Goal: Browse casually: Explore the website without a specific task or goal

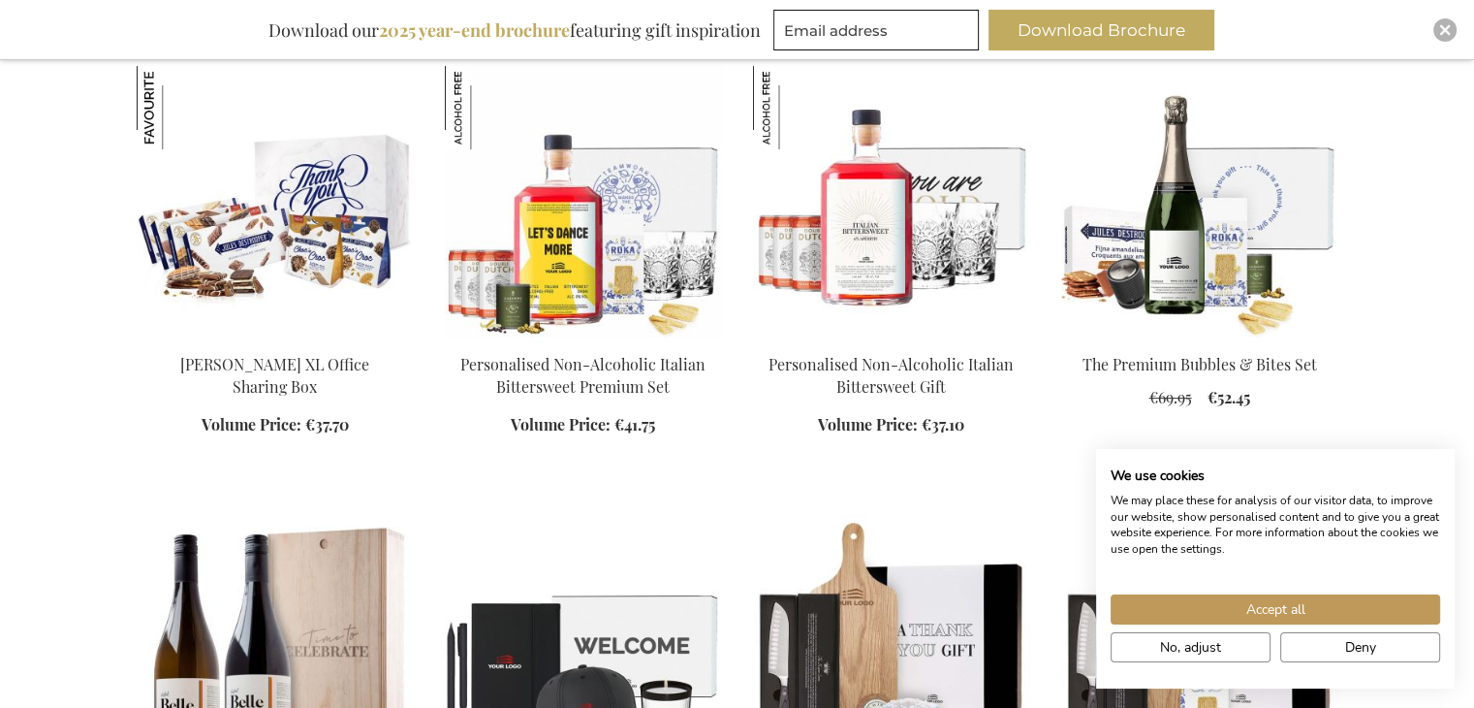
scroll to position [1066, 0]
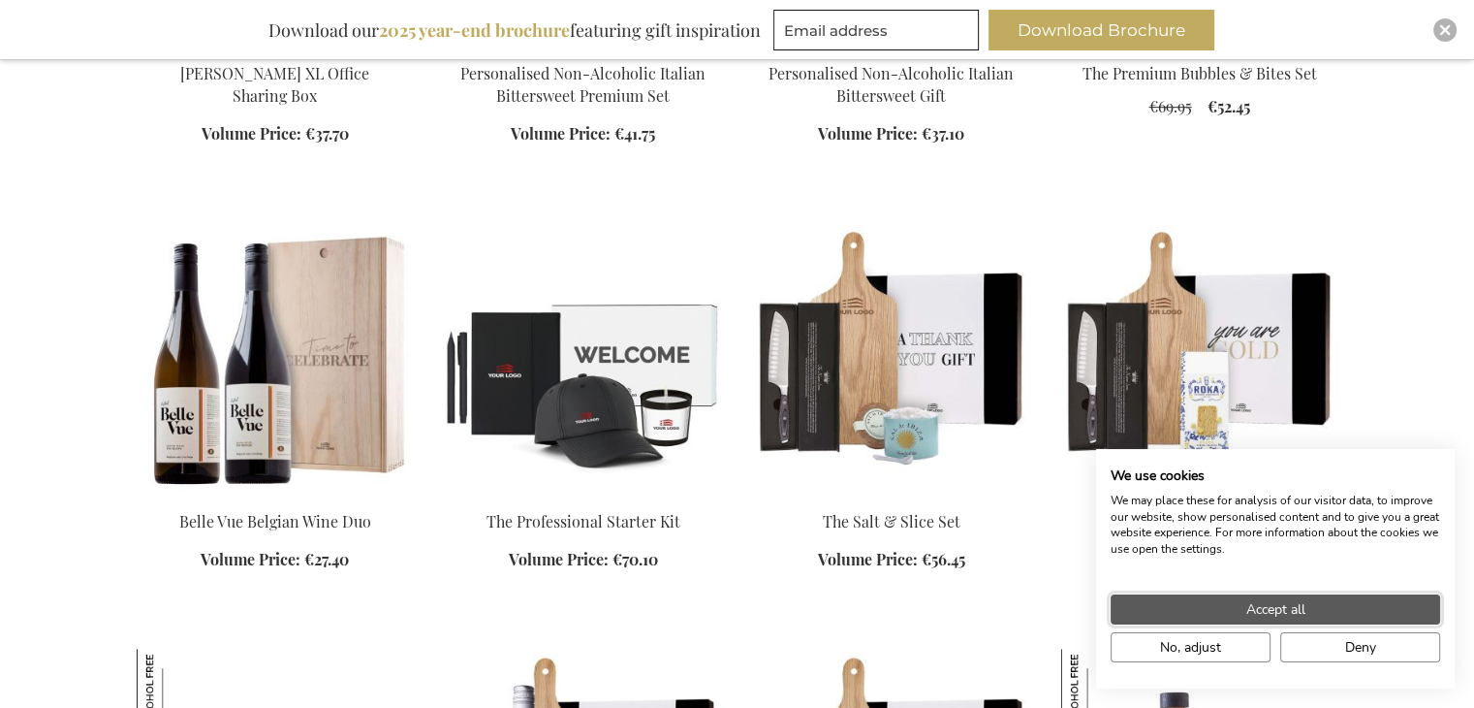
click at [1217, 609] on button "Accept all" at bounding box center [1276, 609] width 330 height 30
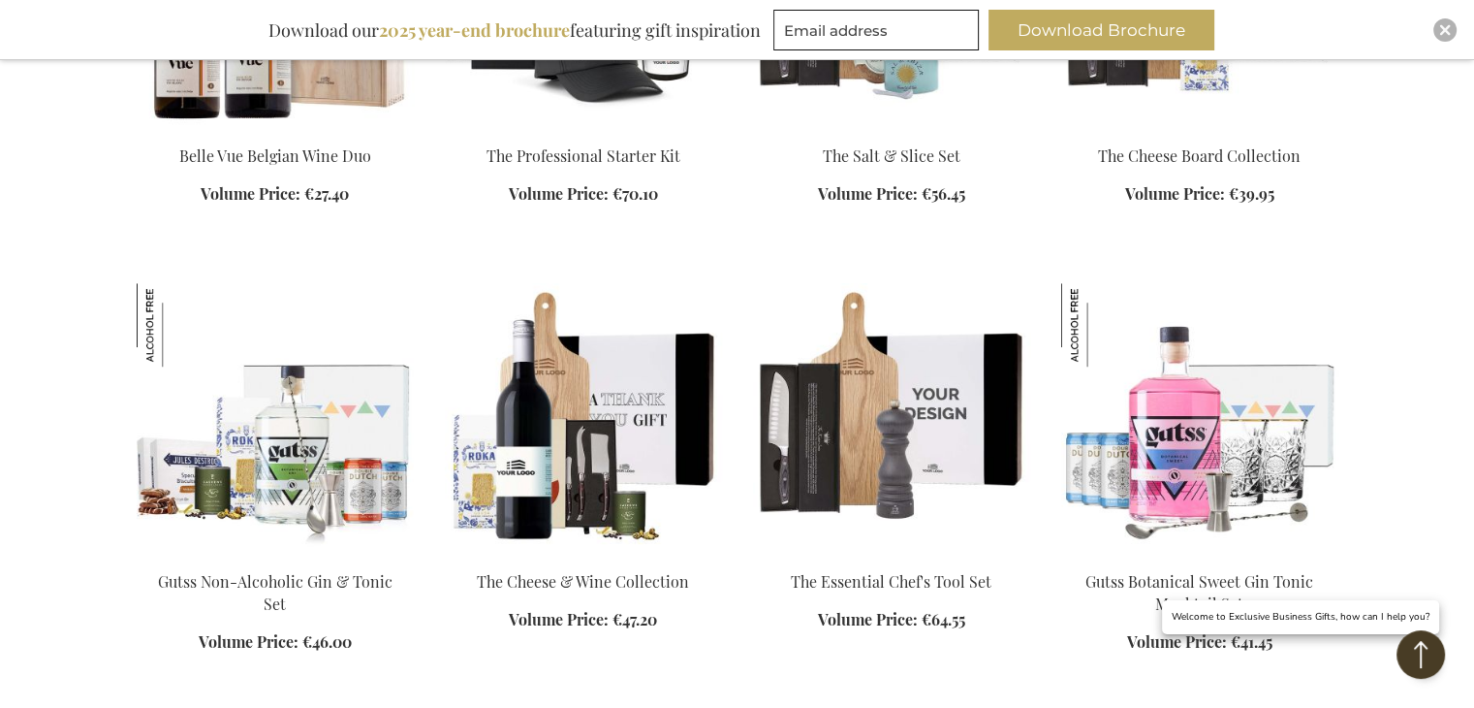
scroll to position [1551, 0]
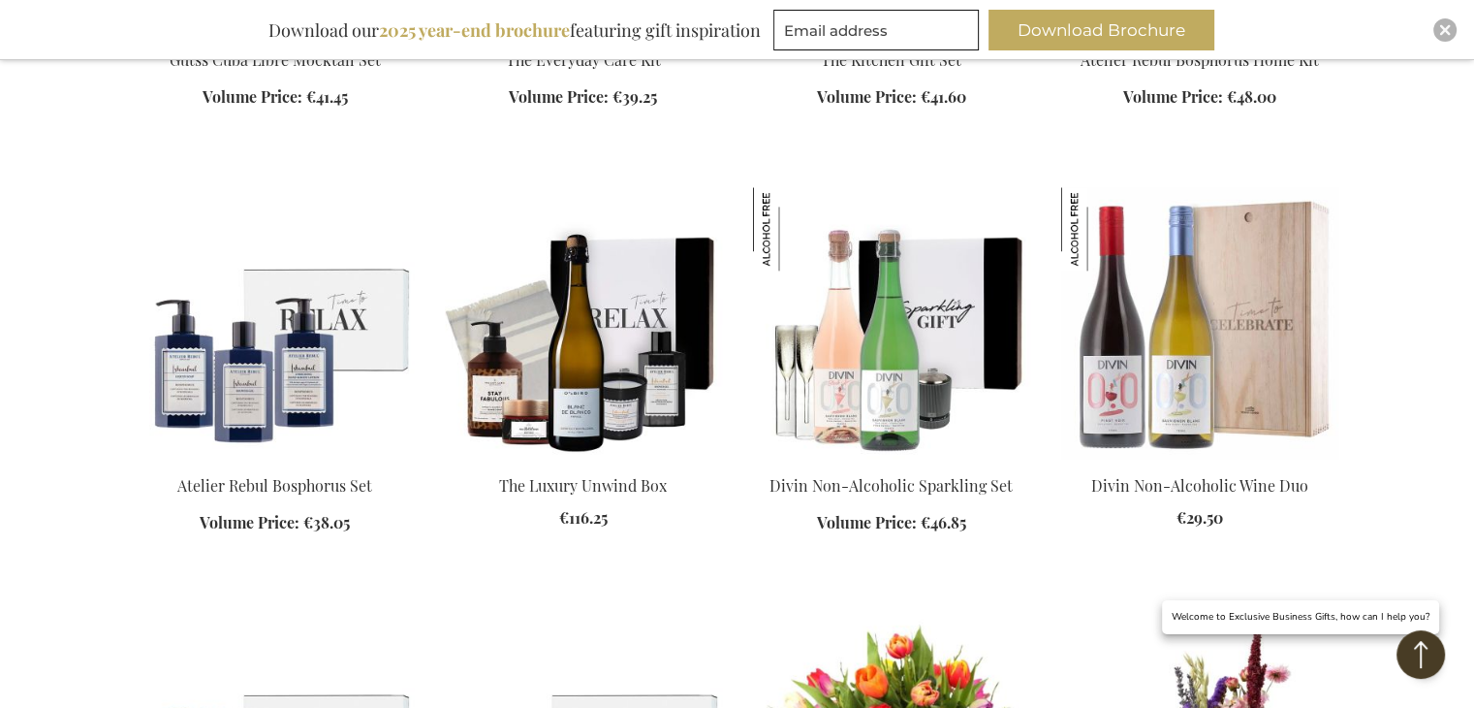
scroll to position [2423, 0]
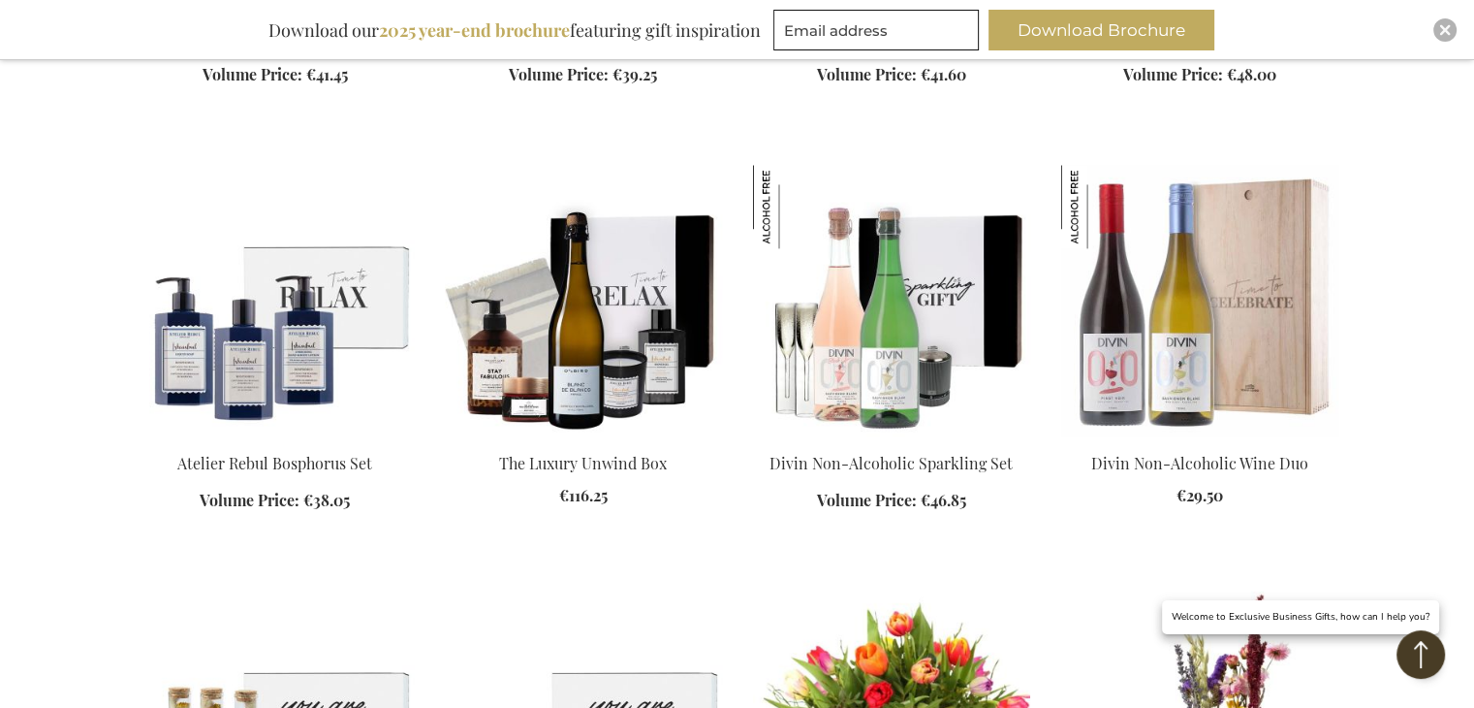
drag, startPoint x: 612, startPoint y: 322, endPoint x: 104, endPoint y: 267, distance: 510.9
click at [104, 267] on div "My Cart My Cart Close You have no items in your shopping cart. Skip to Content …" at bounding box center [737, 189] width 1474 height 5225
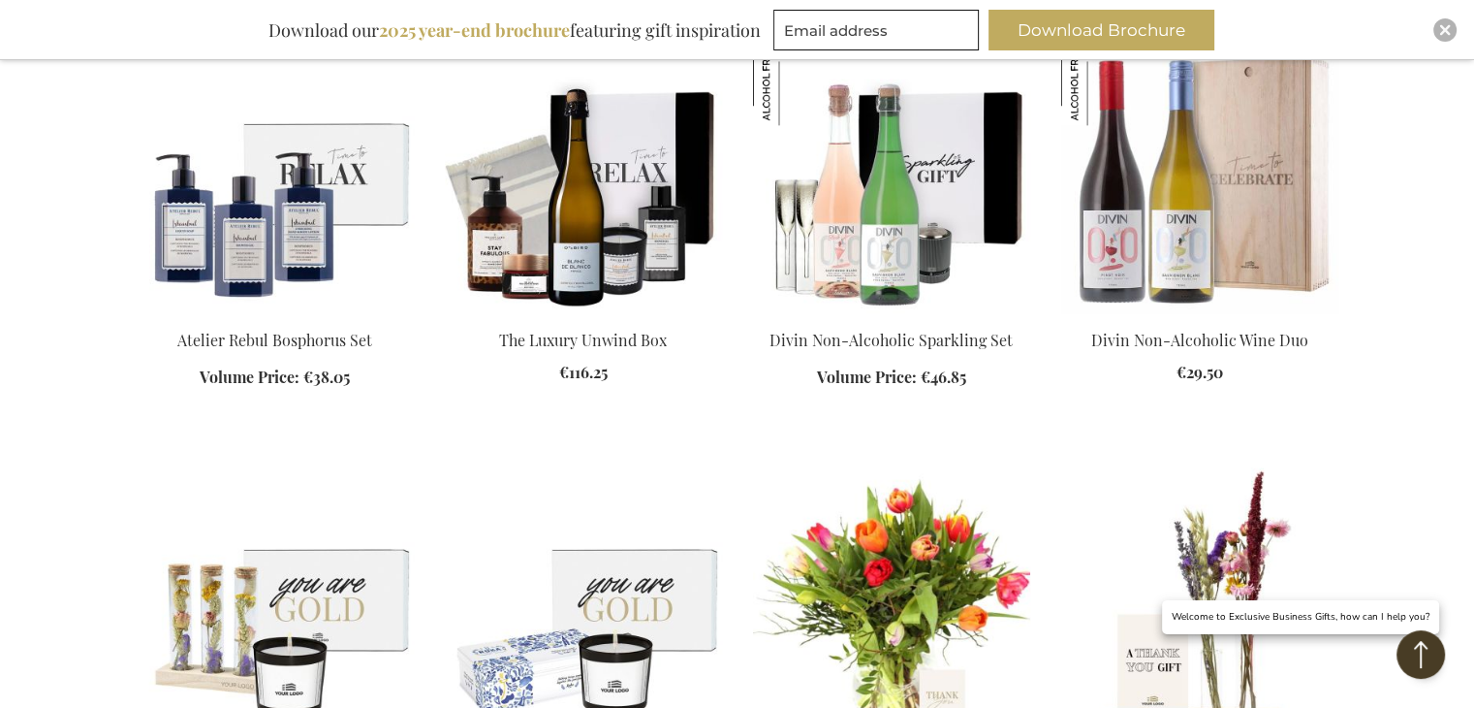
scroll to position [2617, 0]
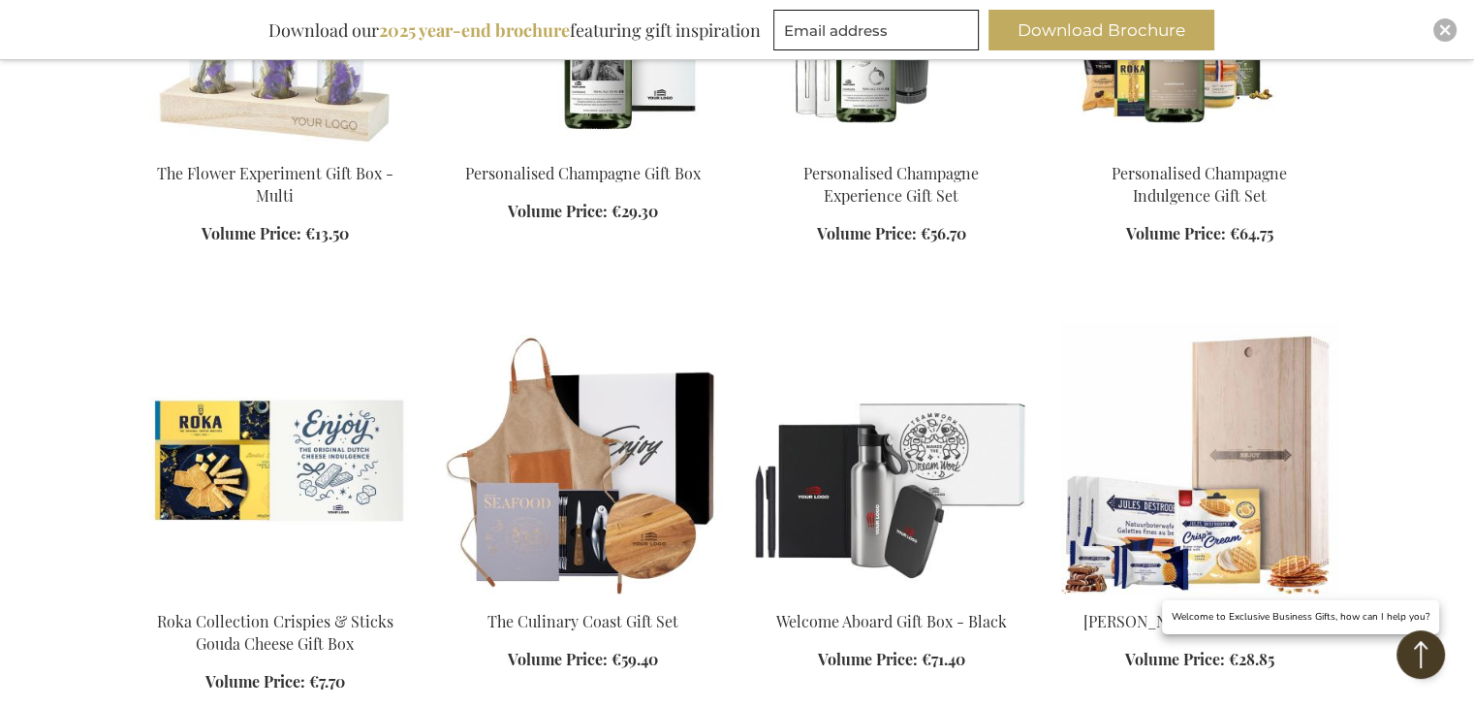
scroll to position [3490, 0]
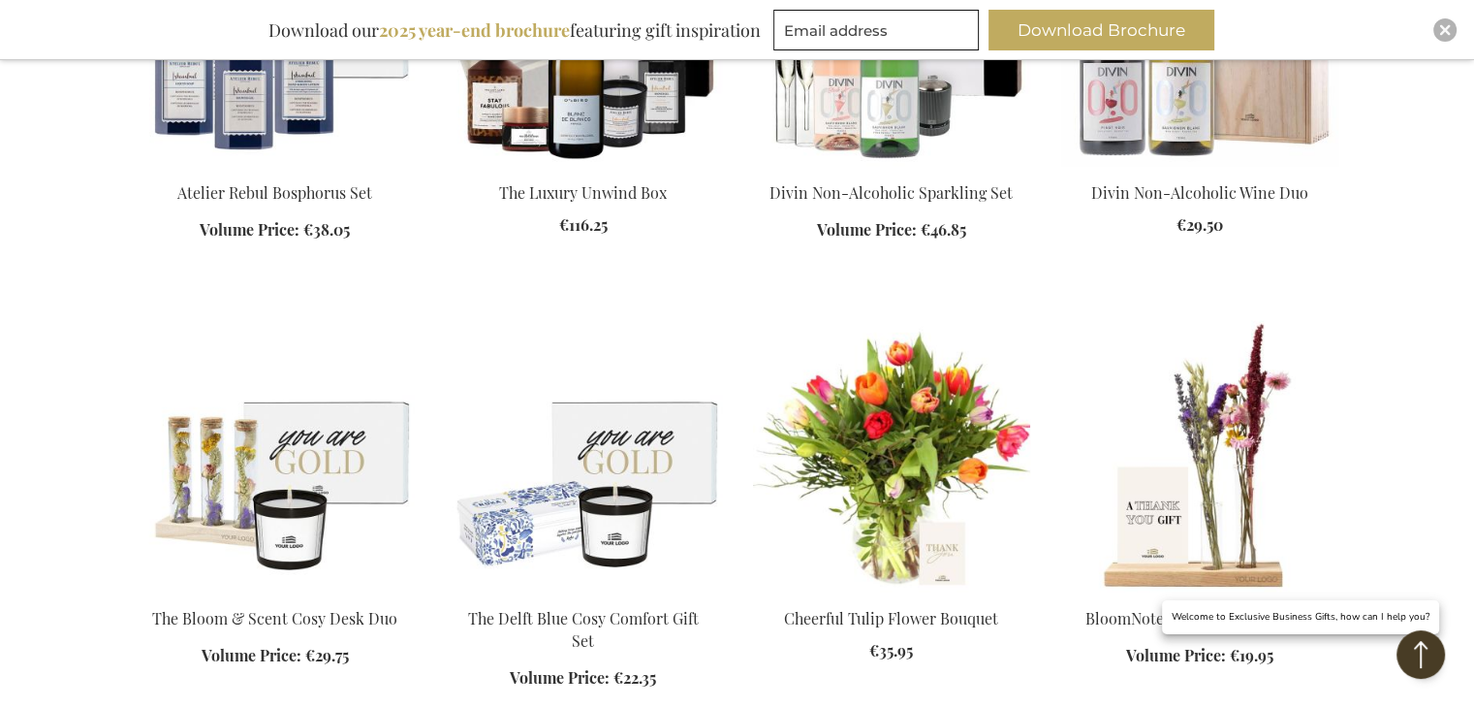
scroll to position [2520, 0]
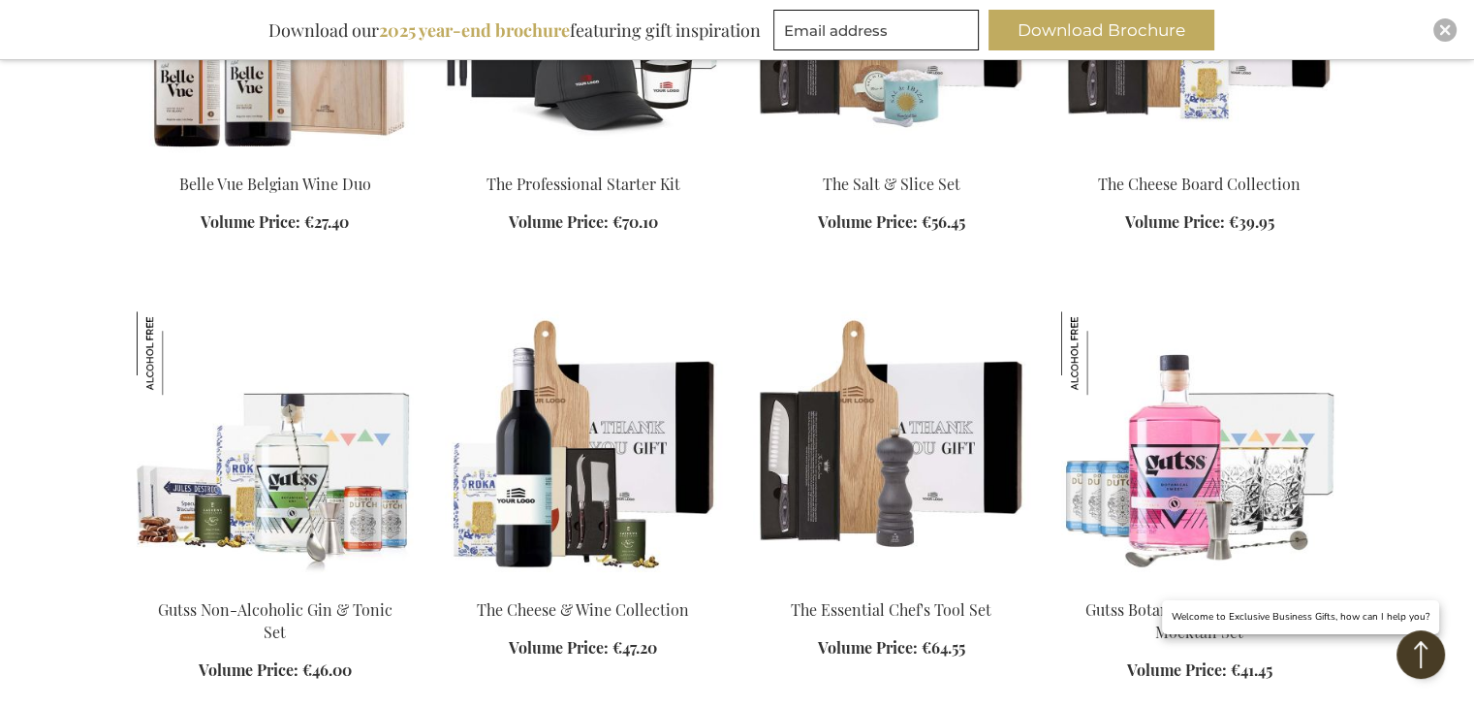
scroll to position [1454, 0]
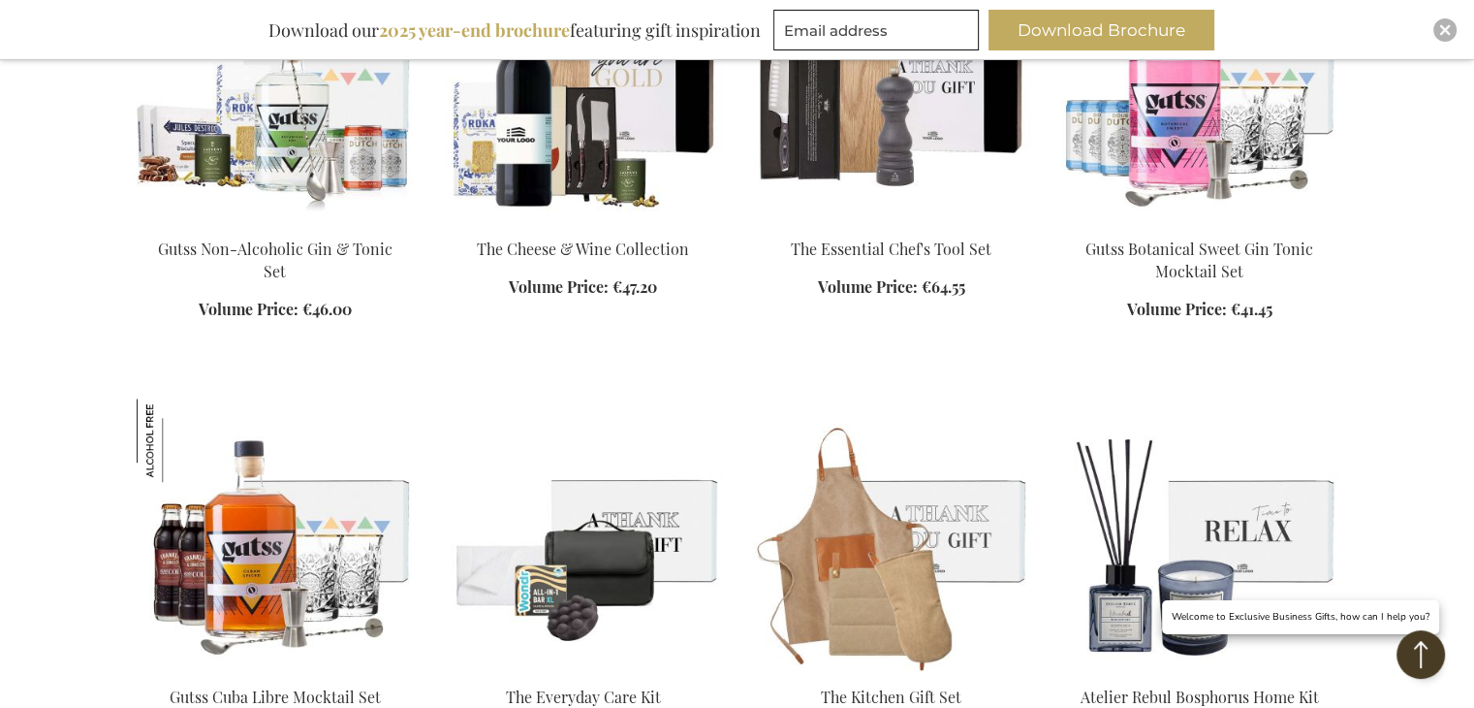
scroll to position [1939, 0]
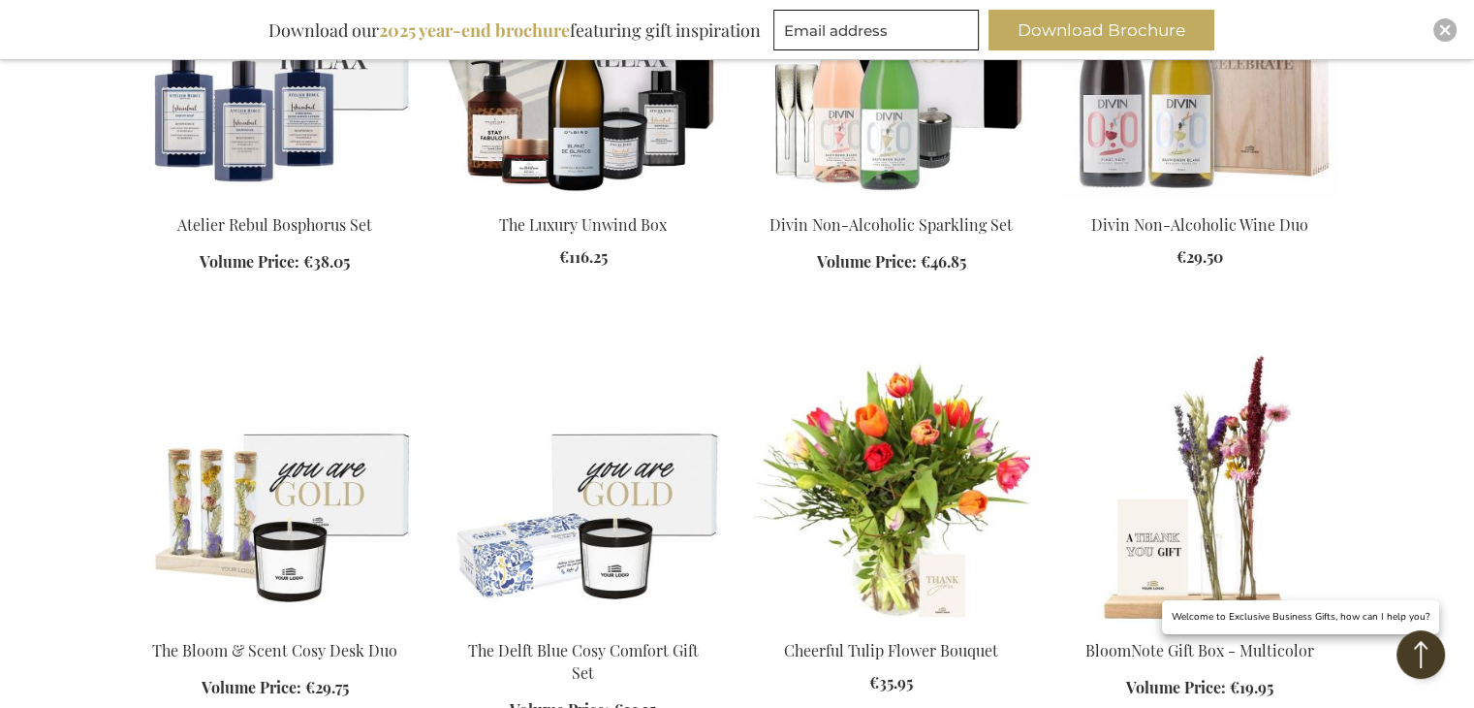
scroll to position [2811, 0]
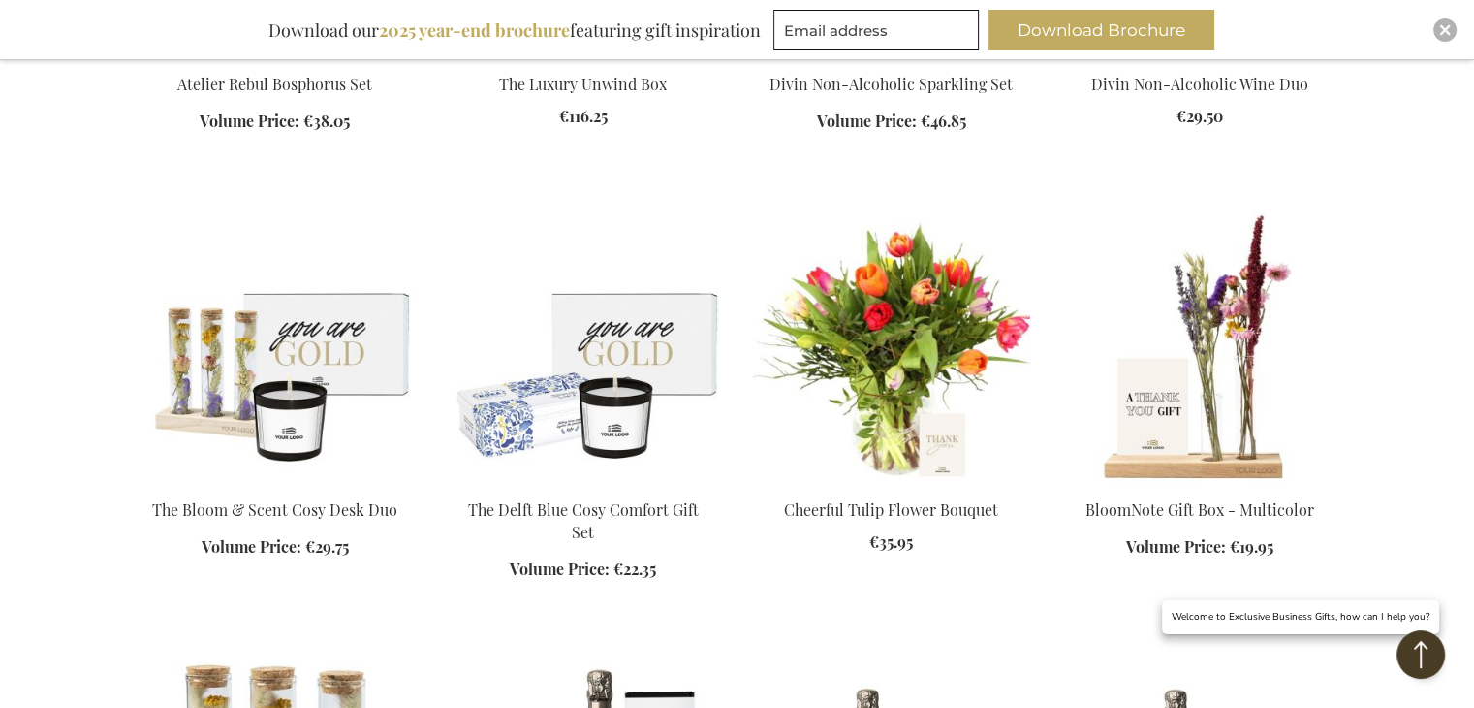
scroll to position [2617, 0]
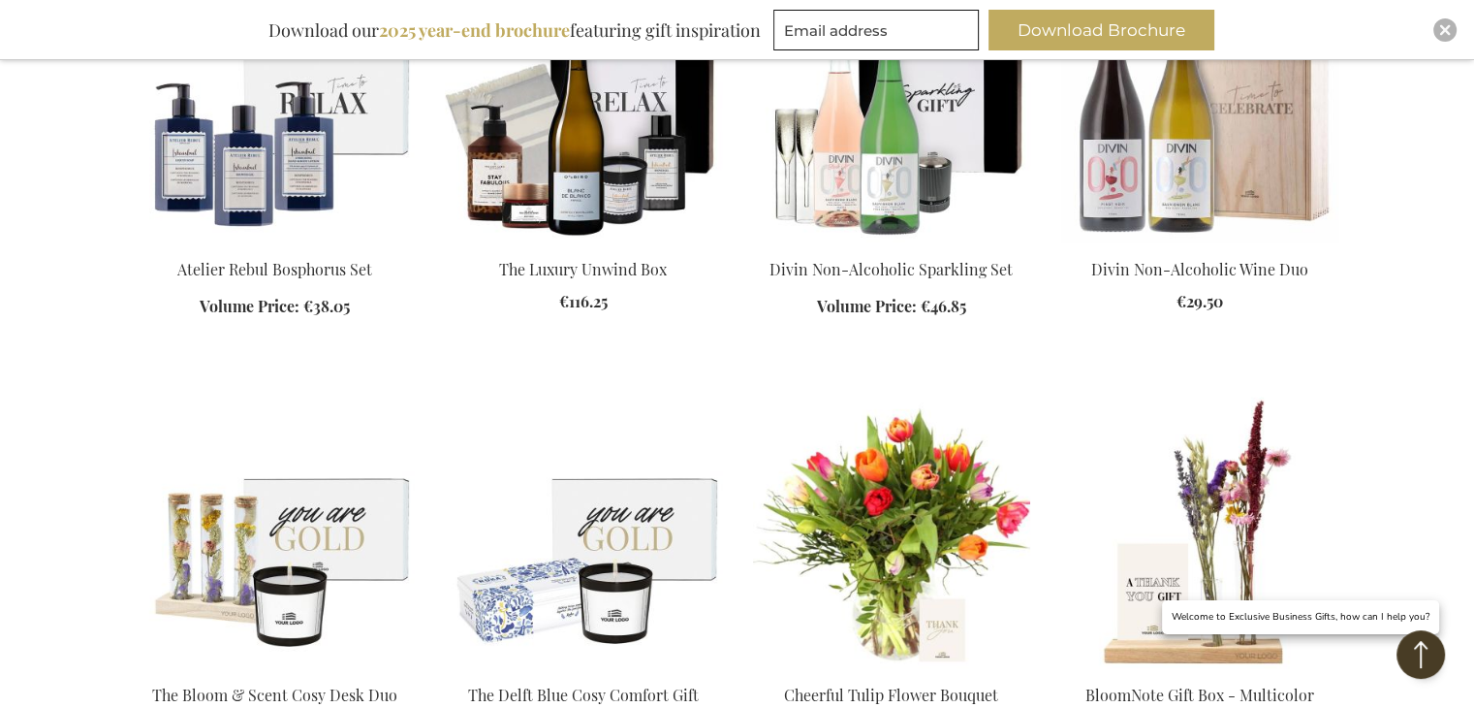
click at [1436, 252] on div "My Cart My Cart Close You have no items in your shopping cart. Skip to Content …" at bounding box center [737, 667] width 1474 height 6568
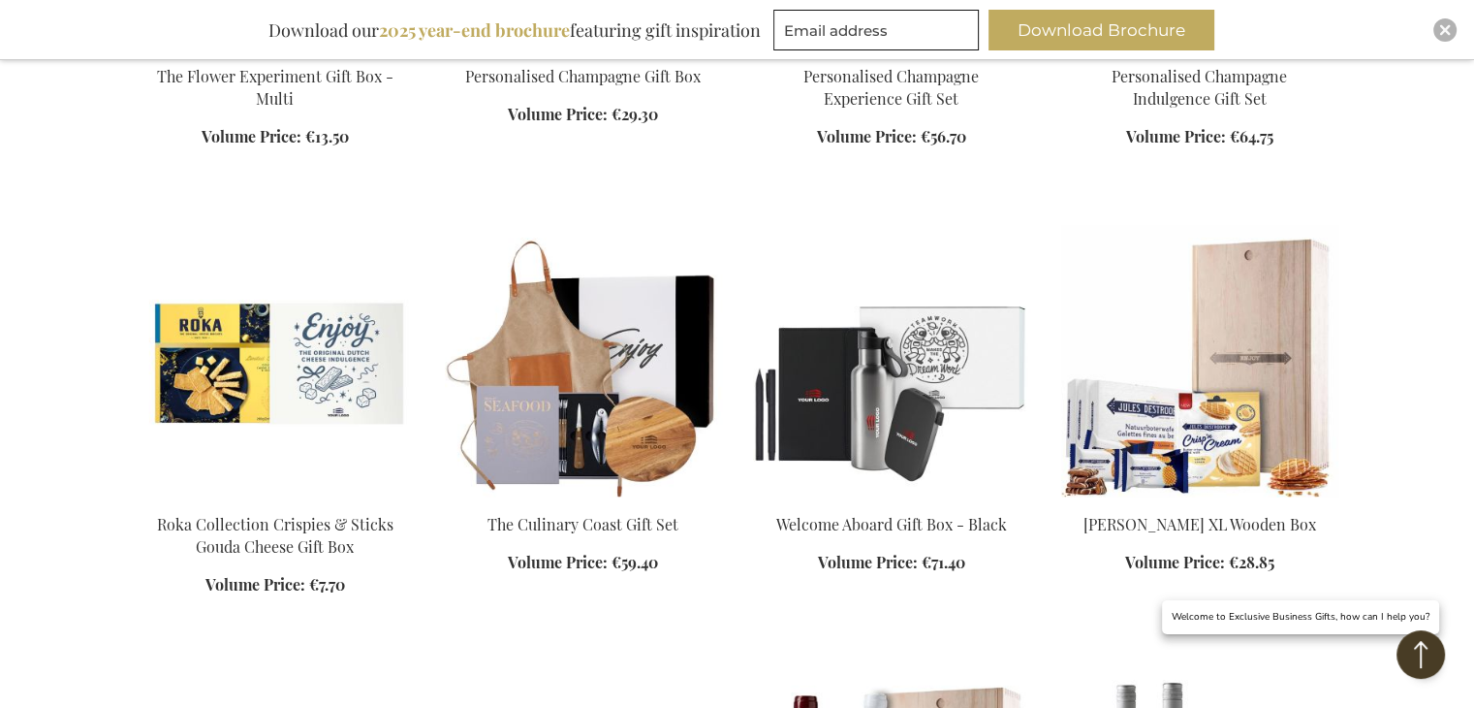
scroll to position [3780, 0]
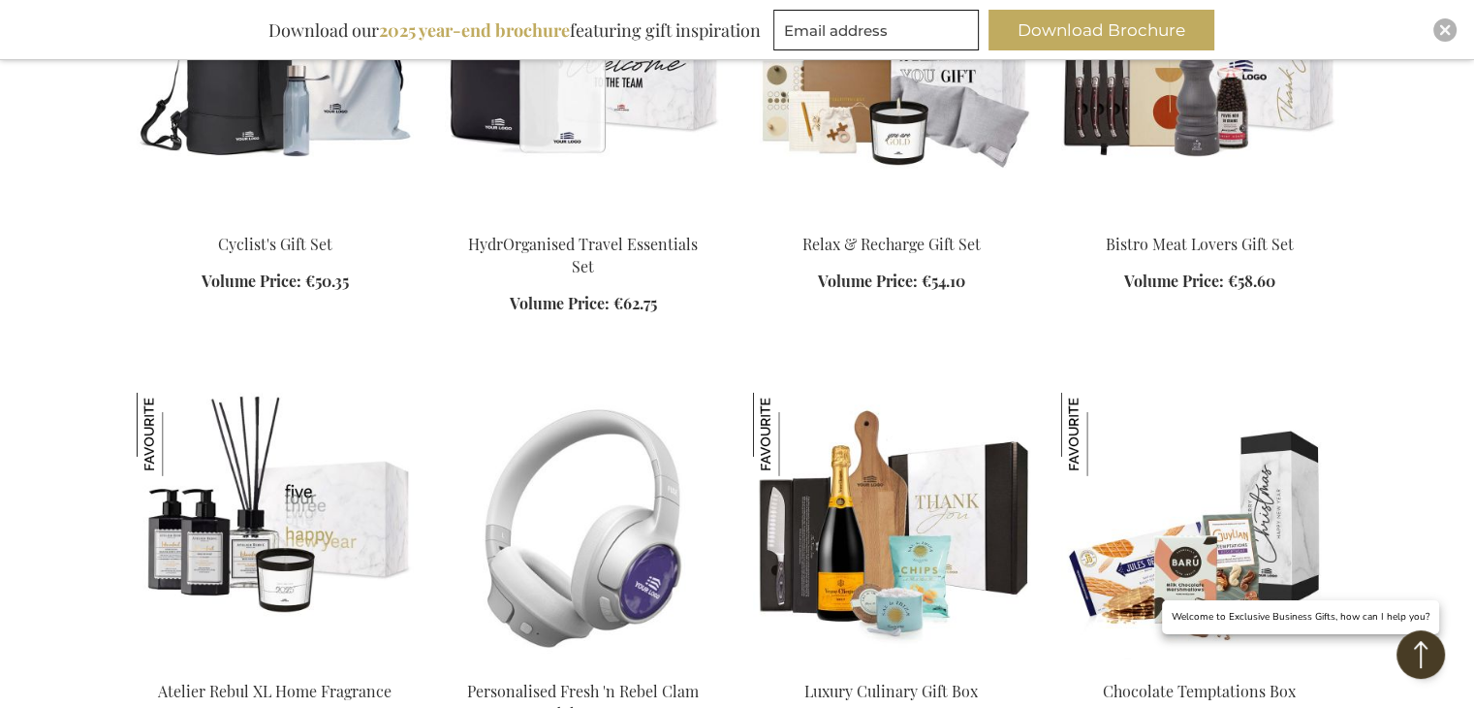
scroll to position [6010, 0]
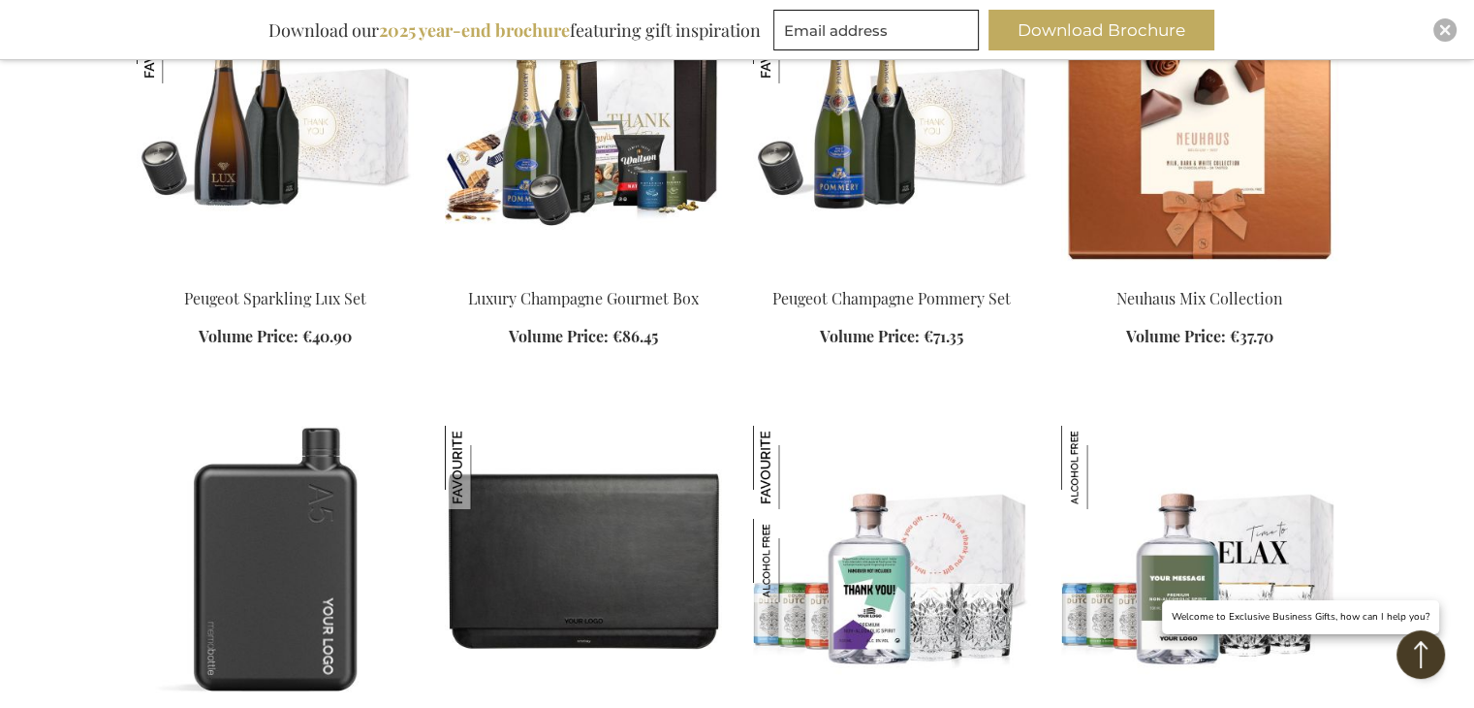
scroll to position [7173, 0]
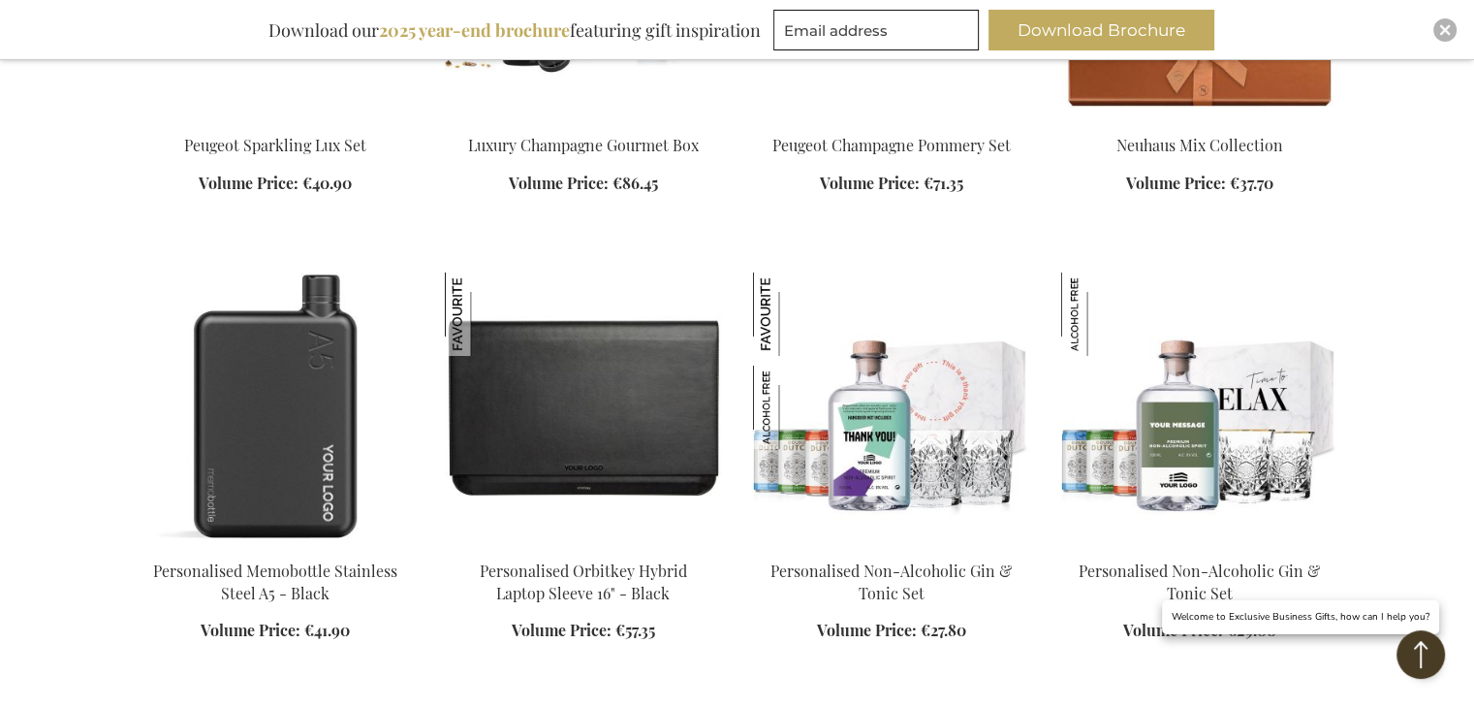
scroll to position [7658, 0]
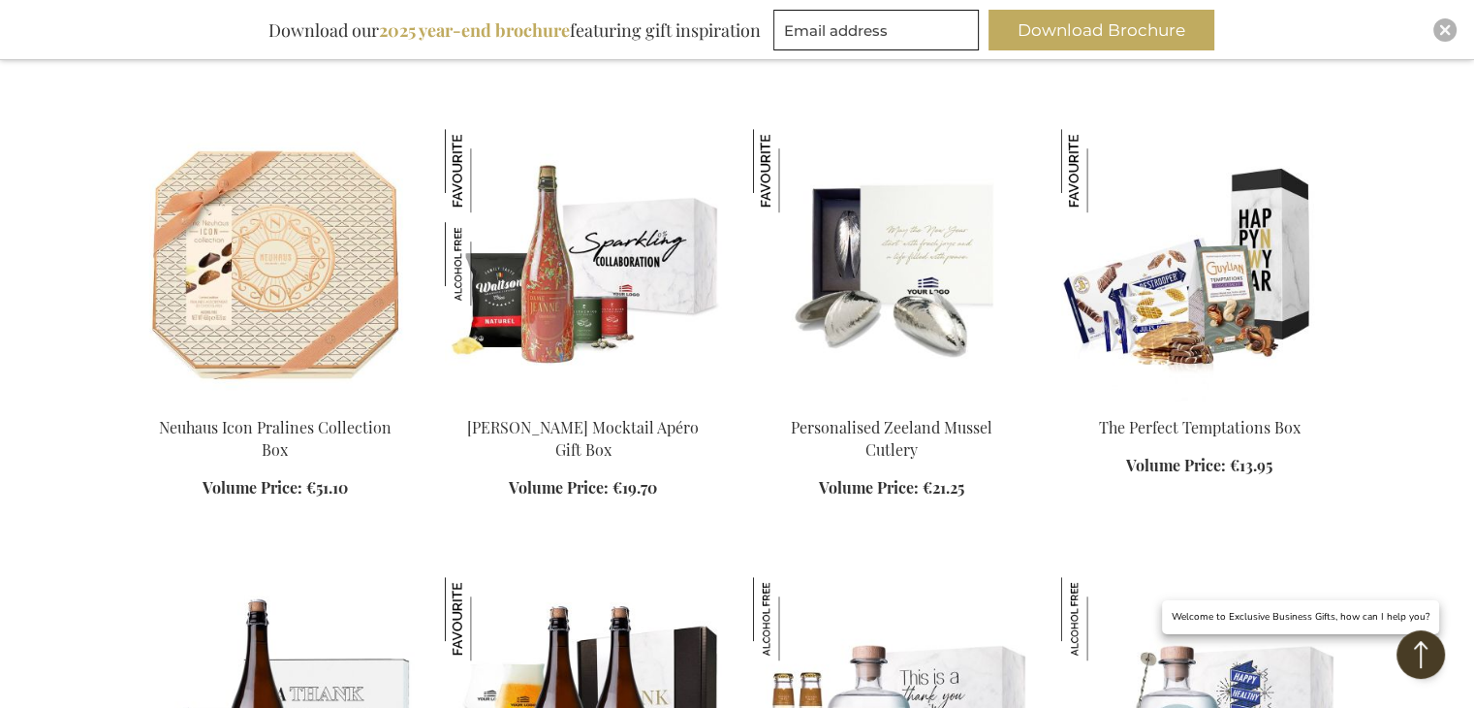
scroll to position [8821, 0]
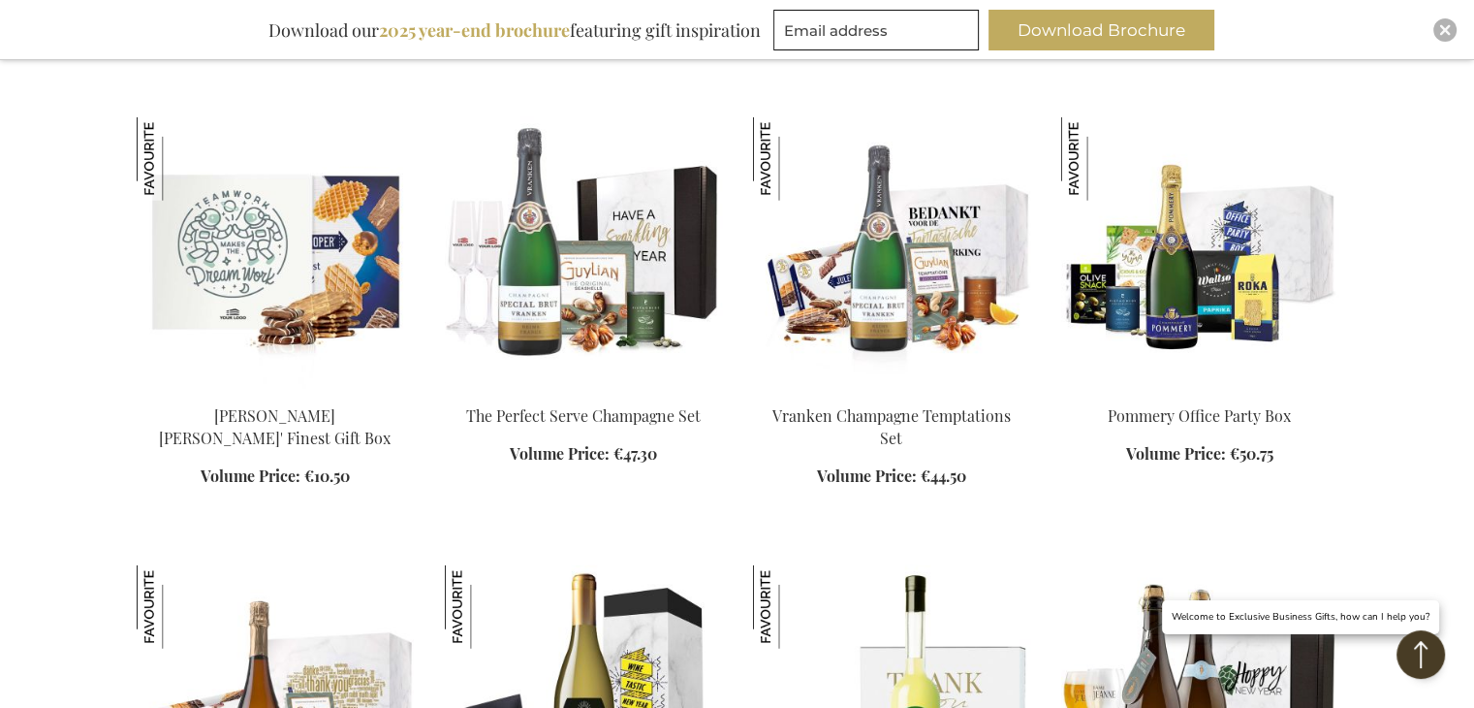
scroll to position [12310, 0]
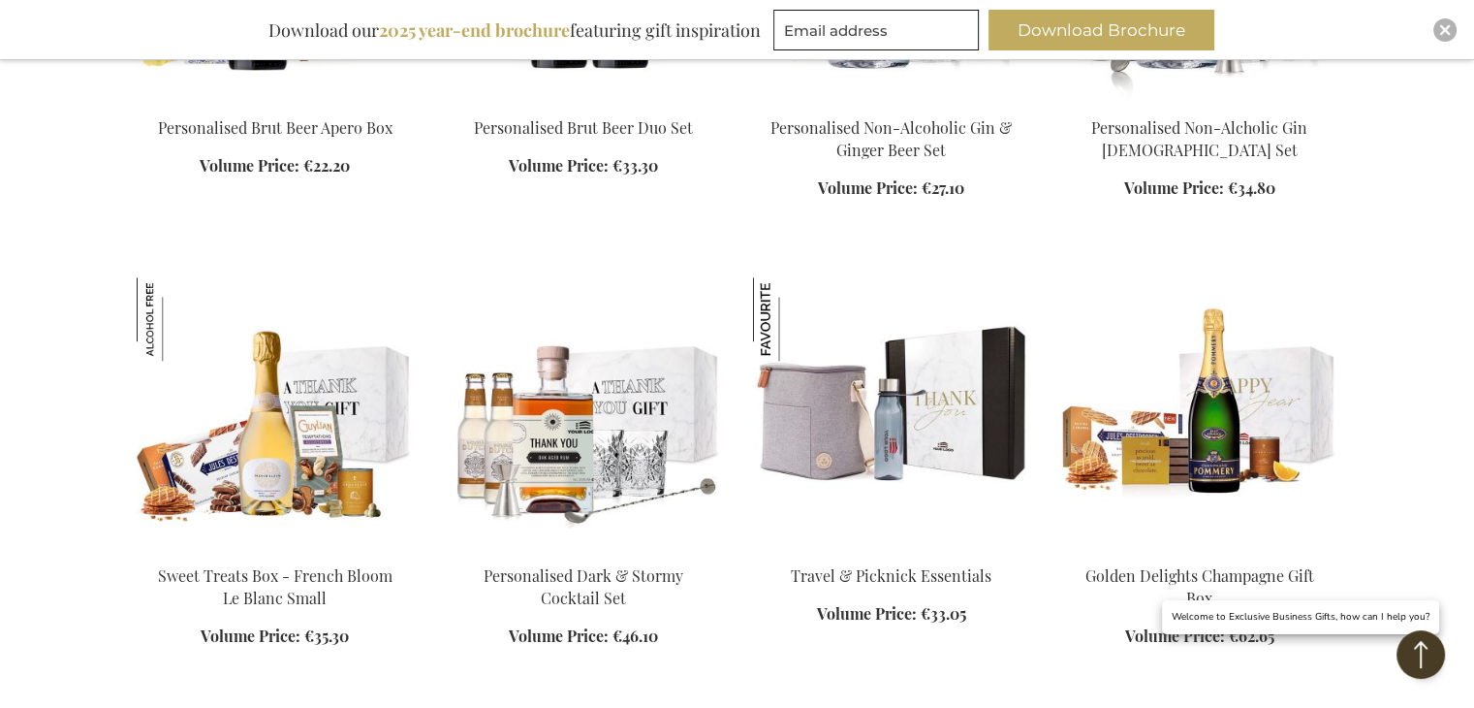
scroll to position [9209, 0]
